Goal: Navigation & Orientation: Go to known website

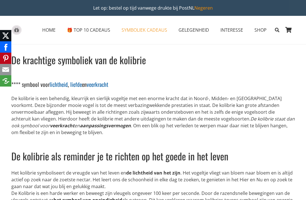
click at [43, 22] on div "HOME 🎁 TOP 10 CADEAUS 1. Bio Thee geschenkdoos 2. Yin Yang theelichthouder 3. Z…" at bounding box center [162, 30] width 266 height 28
click at [48, 30] on span "HOME" at bounding box center [48, 30] width 13 height 6
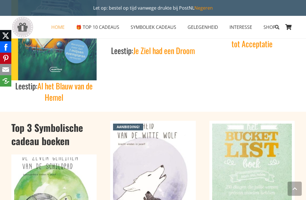
scroll to position [391, 0]
